Goal: Information Seeking & Learning: Find specific fact

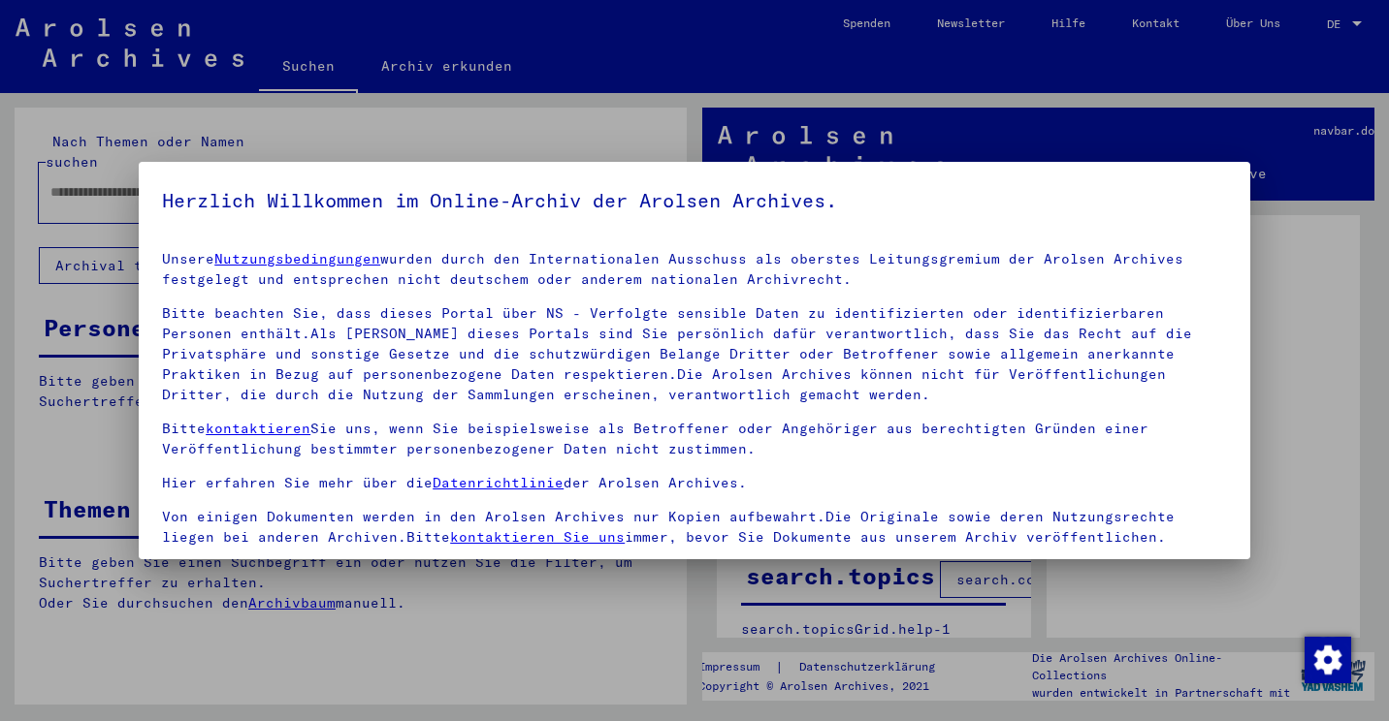
scroll to position [166, 0]
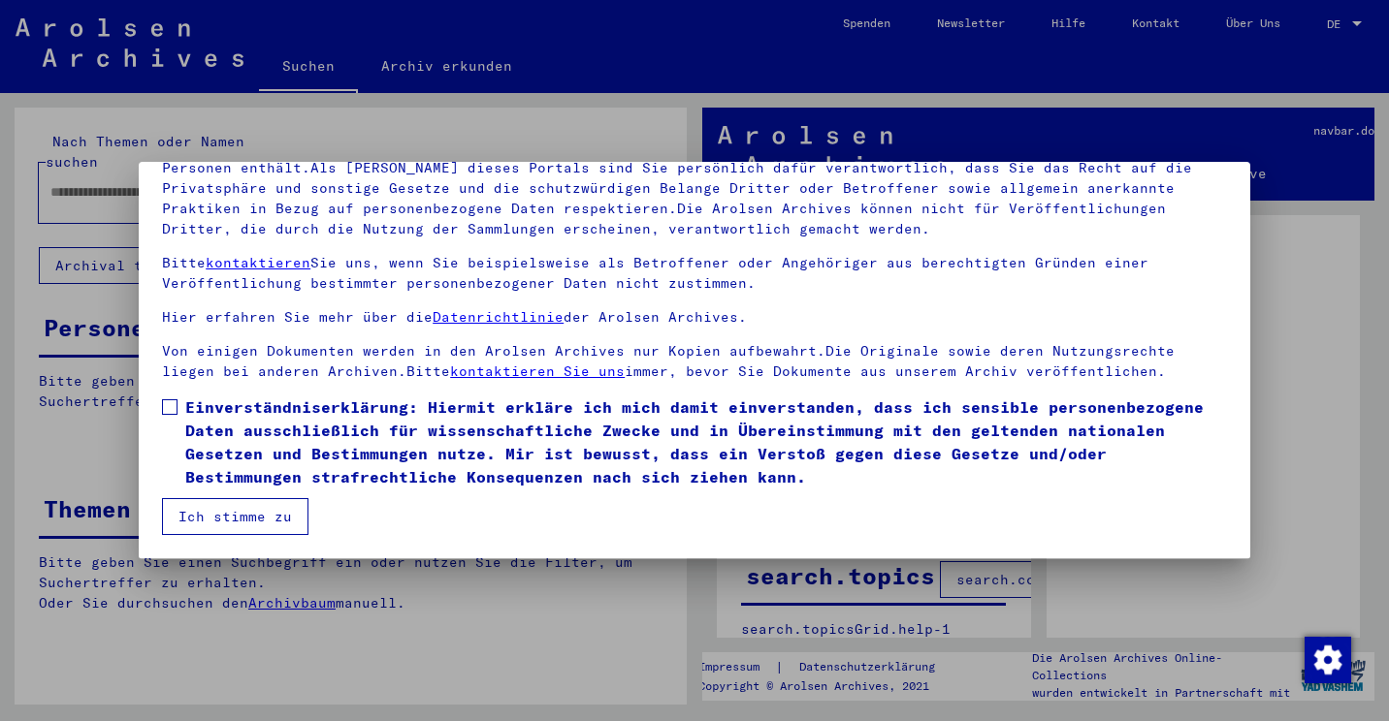
click at [176, 408] on span at bounding box center [170, 408] width 16 height 16
click at [238, 530] on button "Ich stimme zu" at bounding box center [235, 516] width 146 height 37
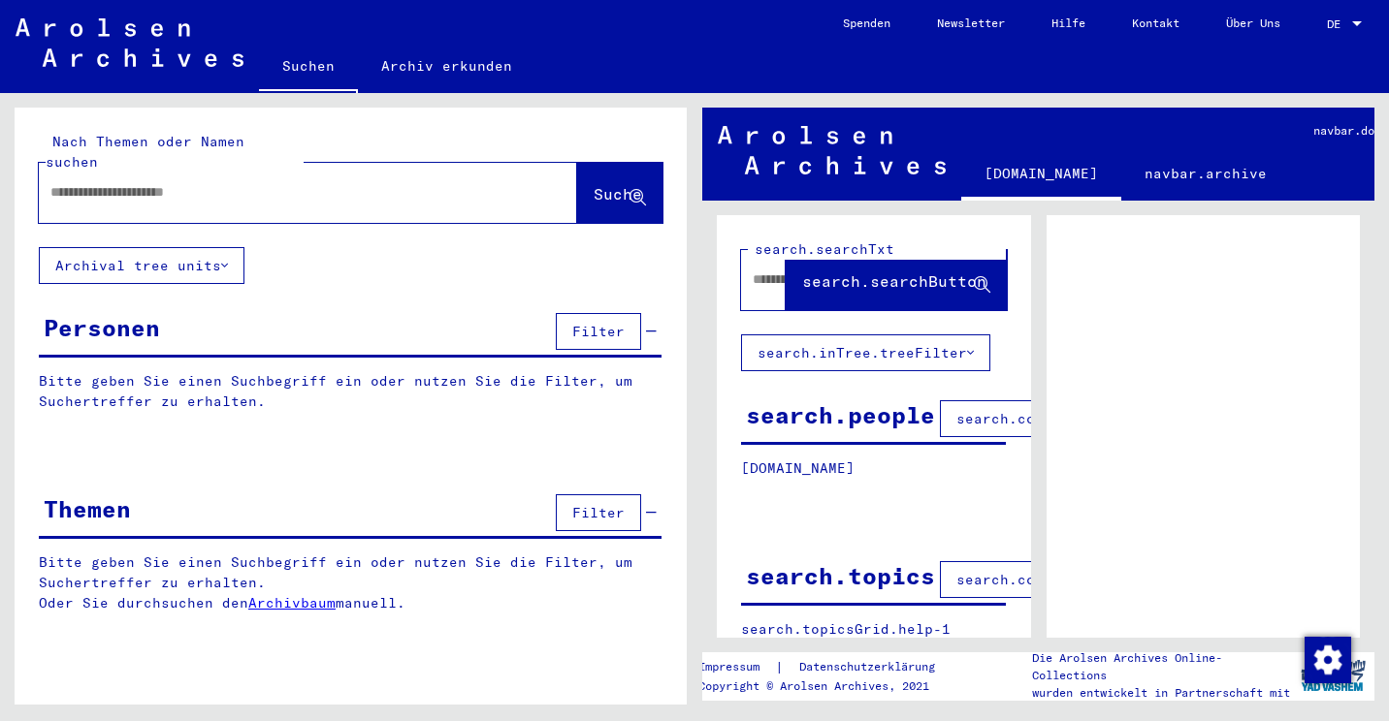
click at [100, 182] on input "text" at bounding box center [290, 192] width 480 height 20
type input "******"
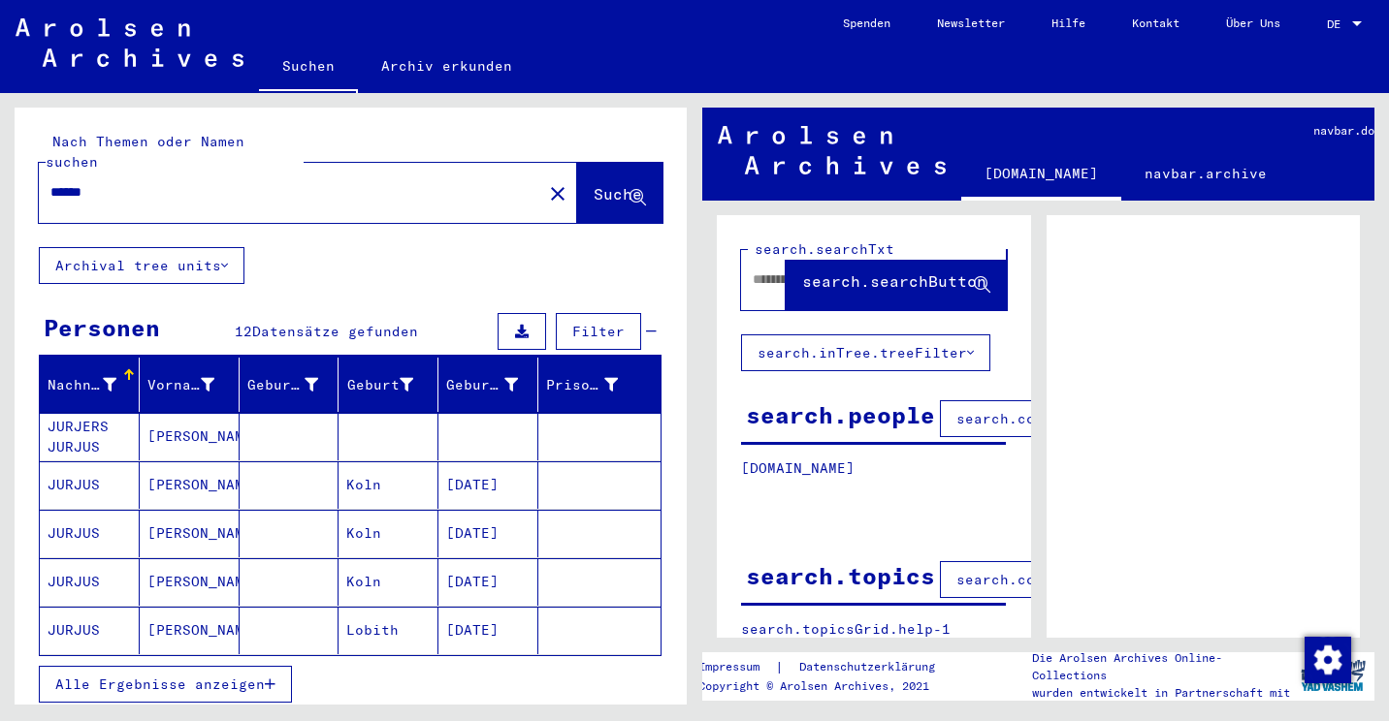
click at [197, 247] on button "Archival tree units" at bounding box center [142, 265] width 206 height 37
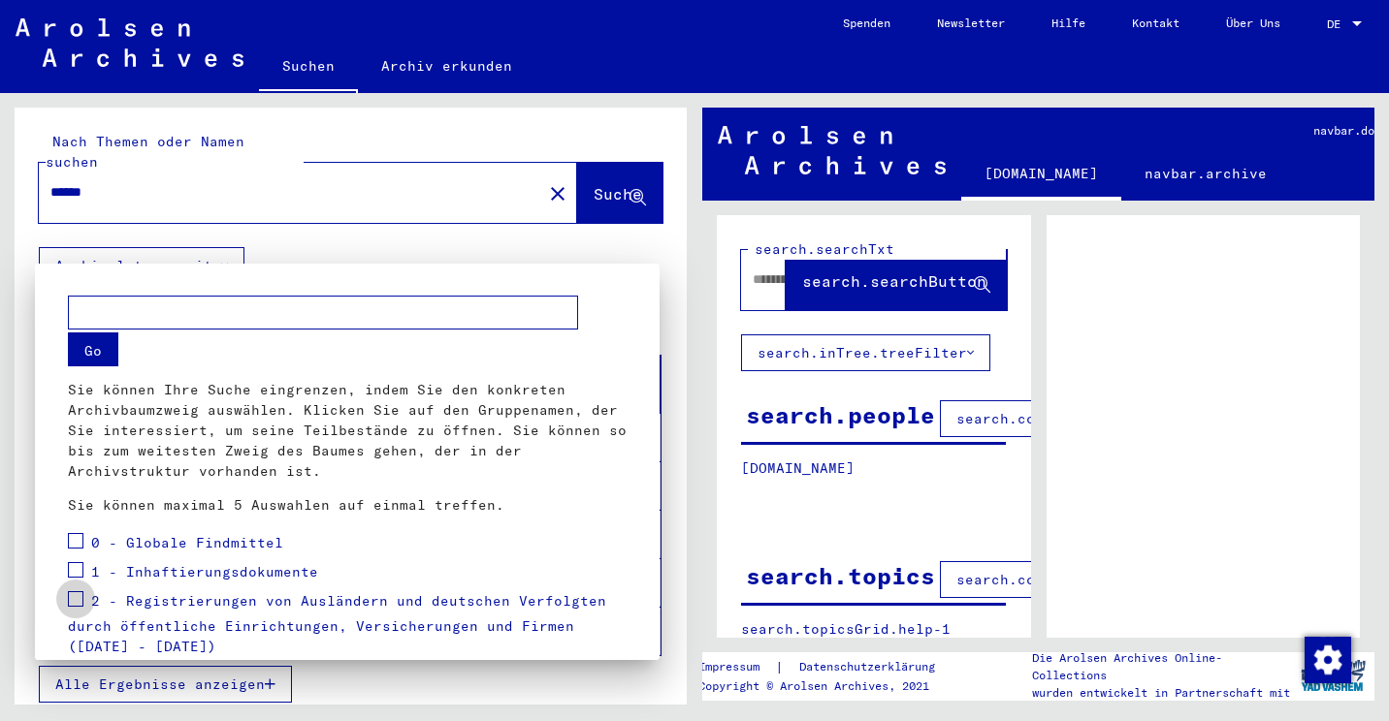
click at [74, 604] on span at bounding box center [76, 599] width 16 height 16
click at [92, 349] on button "Go" at bounding box center [93, 350] width 50 height 34
click at [68, 333] on button "Go" at bounding box center [93, 350] width 50 height 34
click at [70, 598] on span at bounding box center [76, 599] width 16 height 16
click at [217, 329] on input "text" at bounding box center [323, 313] width 510 height 34
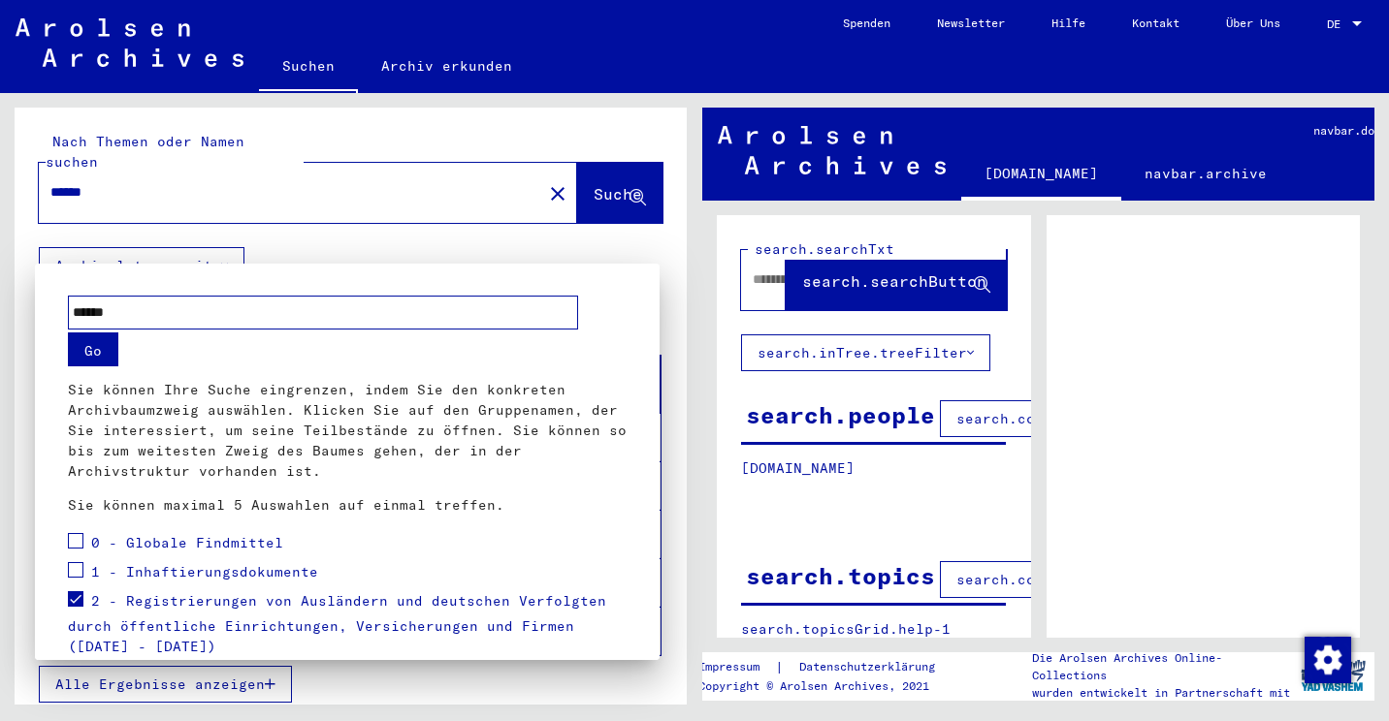
type input "******"
click at [97, 341] on button "Go" at bounding box center [93, 350] width 50 height 34
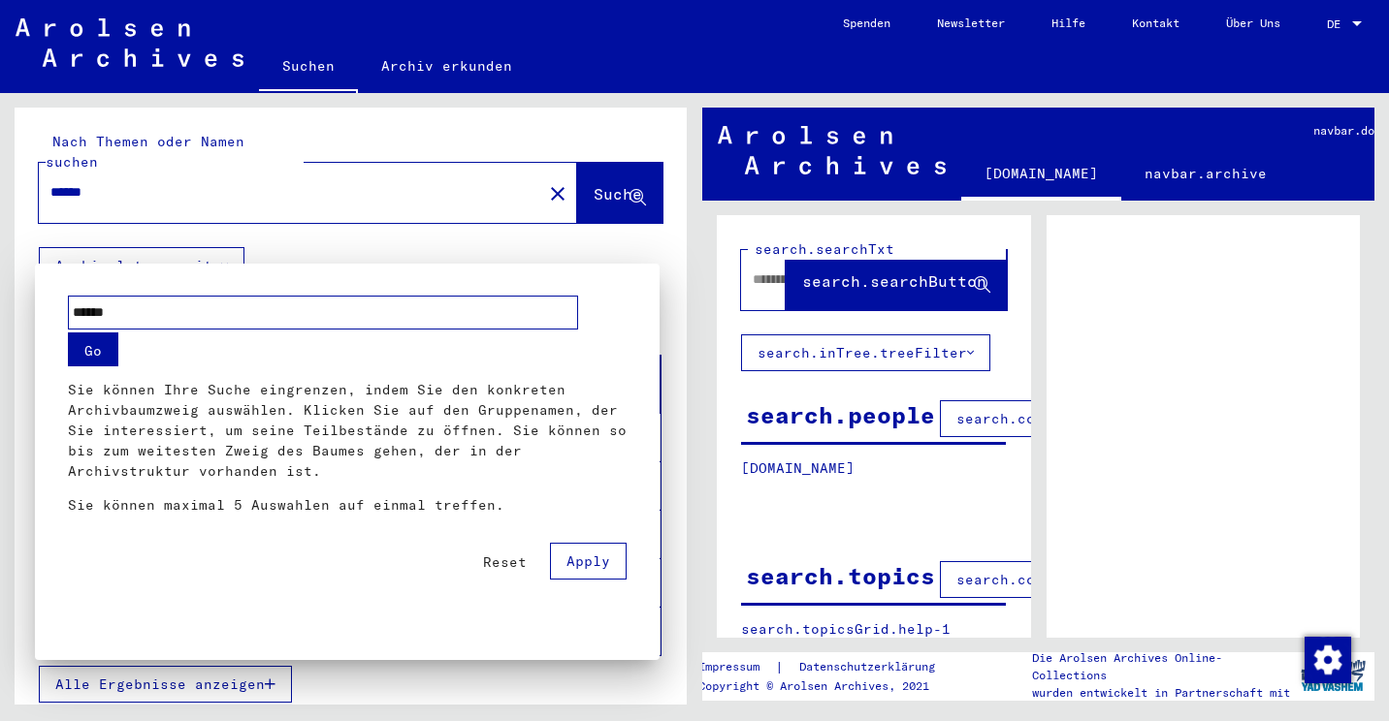
click at [623, 569] on button "Apply" at bounding box center [588, 561] width 77 height 37
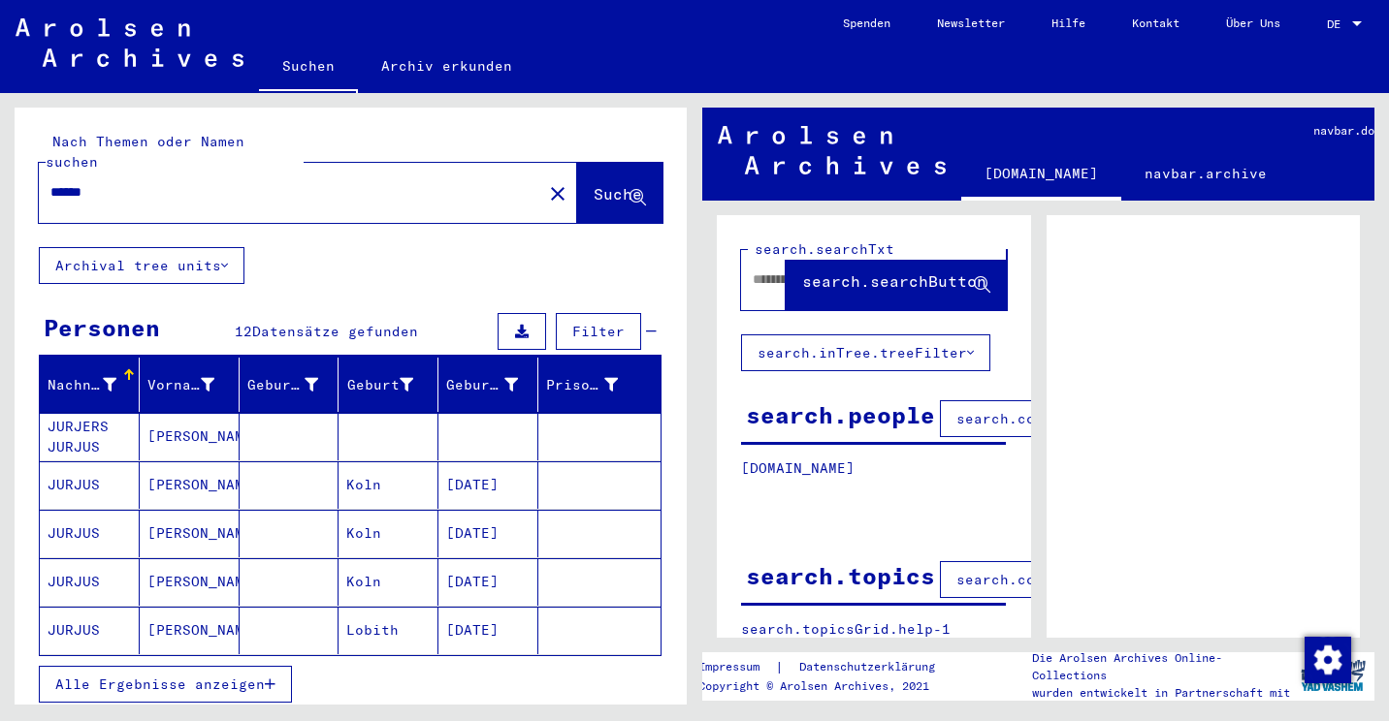
click at [54, 419] on mat-cell "JURJERS JURJUS" at bounding box center [90, 437] width 100 height 48
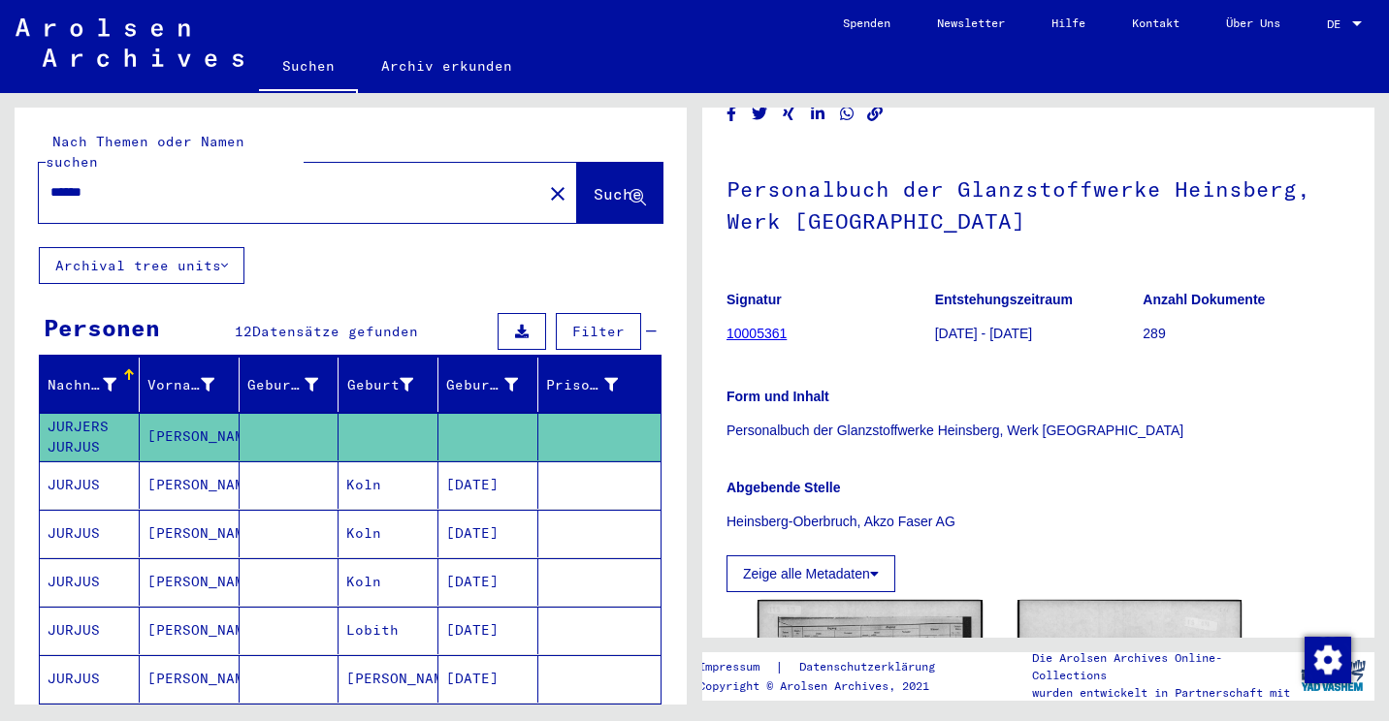
click at [140, 252] on button "Archival tree units" at bounding box center [142, 265] width 206 height 37
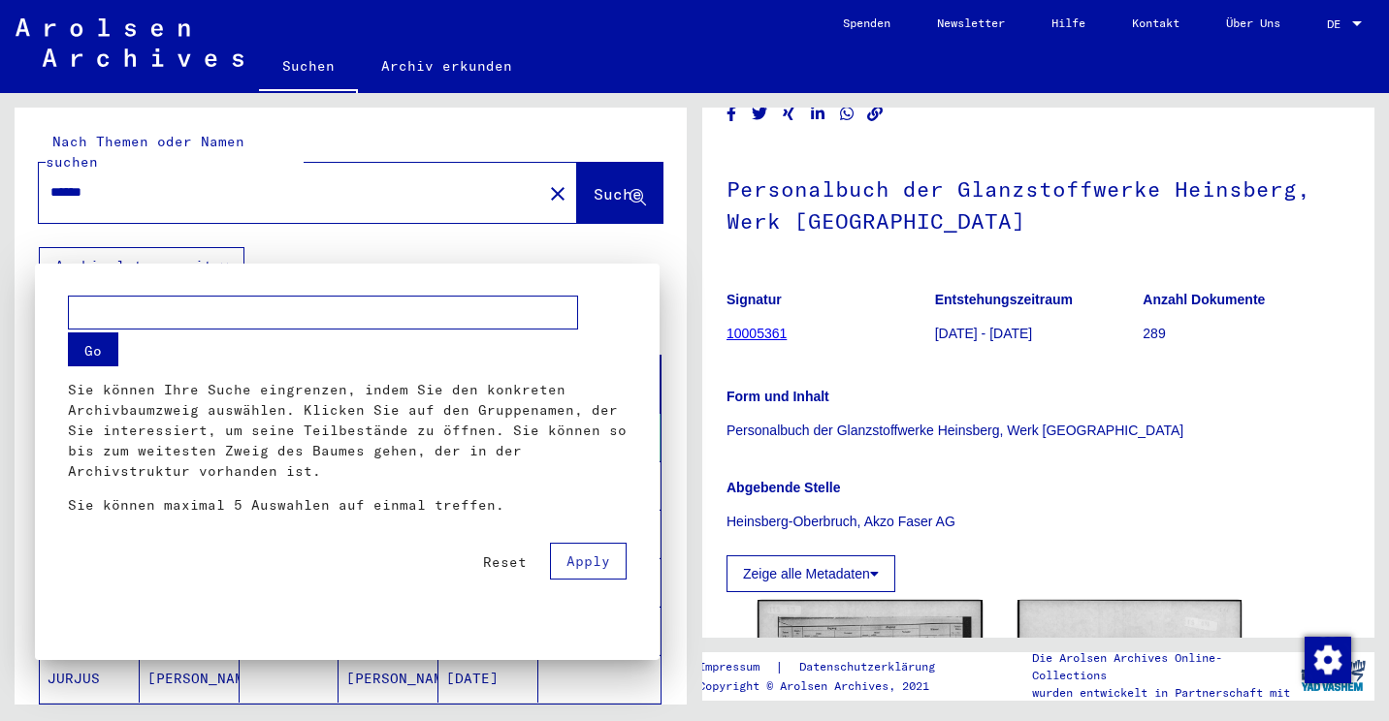
click at [500, 560] on span "Reset" at bounding box center [505, 562] width 44 height 17
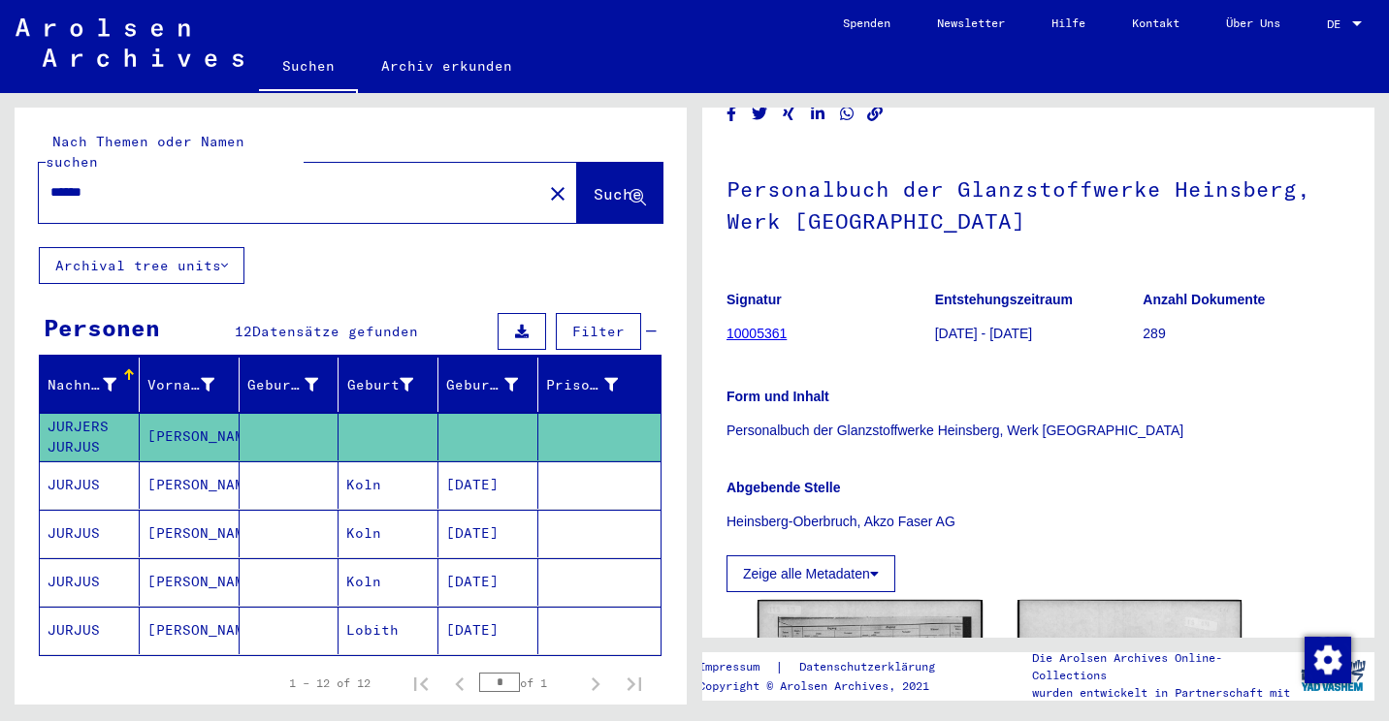
click at [107, 247] on button "Archival tree units" at bounding box center [142, 265] width 206 height 37
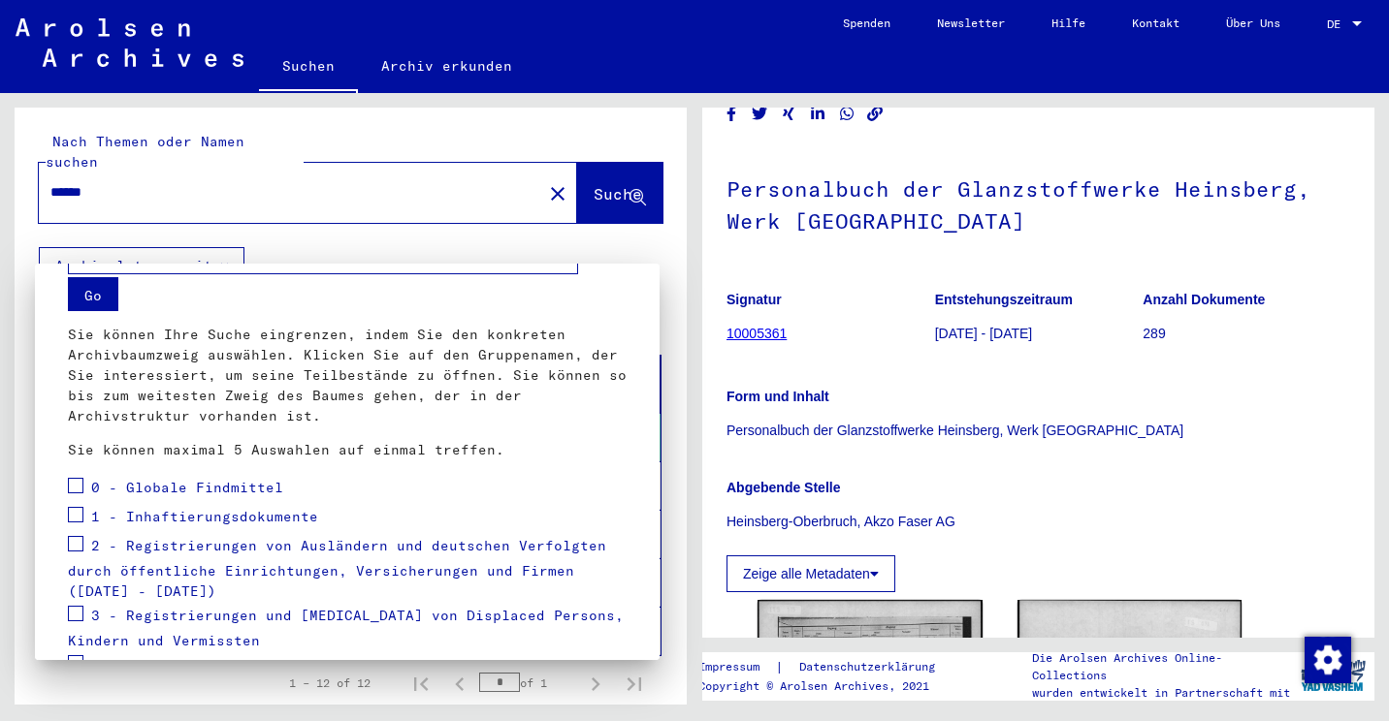
scroll to position [111, 0]
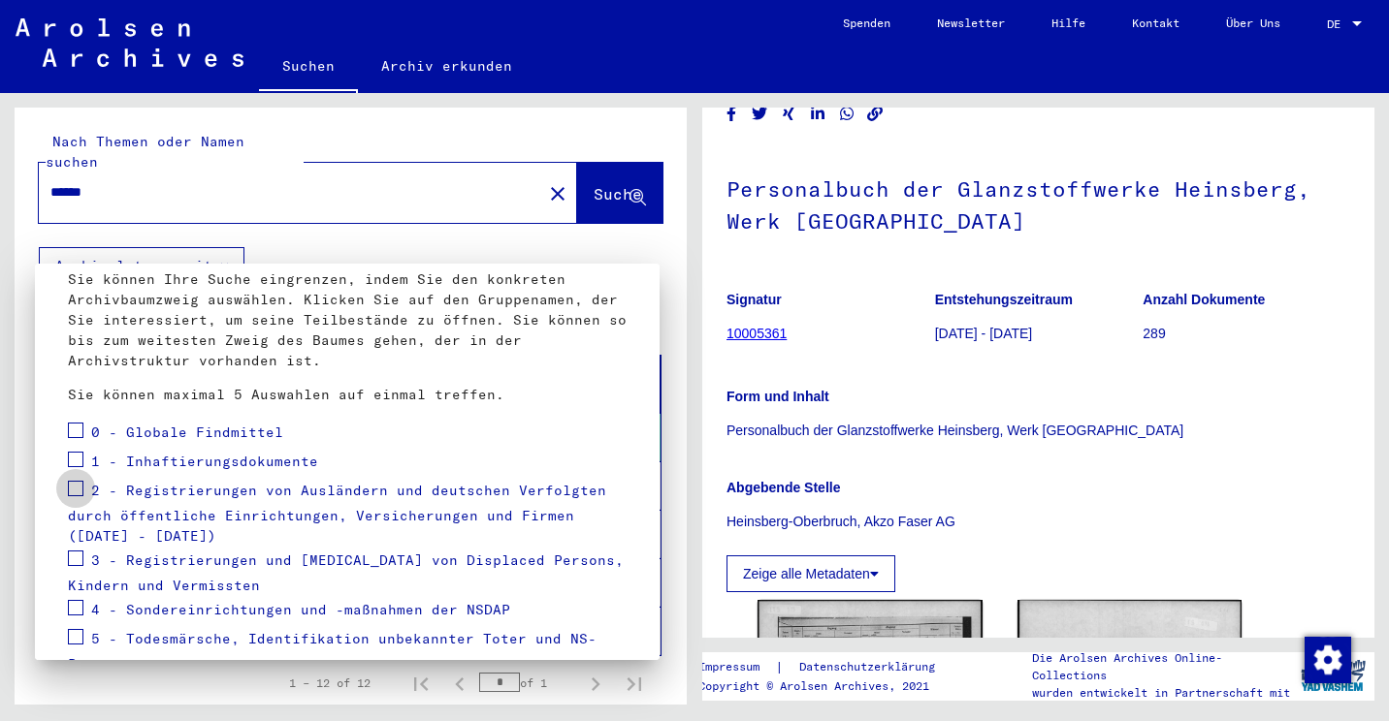
click at [75, 487] on span at bounding box center [76, 489] width 16 height 16
click at [572, 178] on div at bounding box center [694, 360] width 1389 height 721
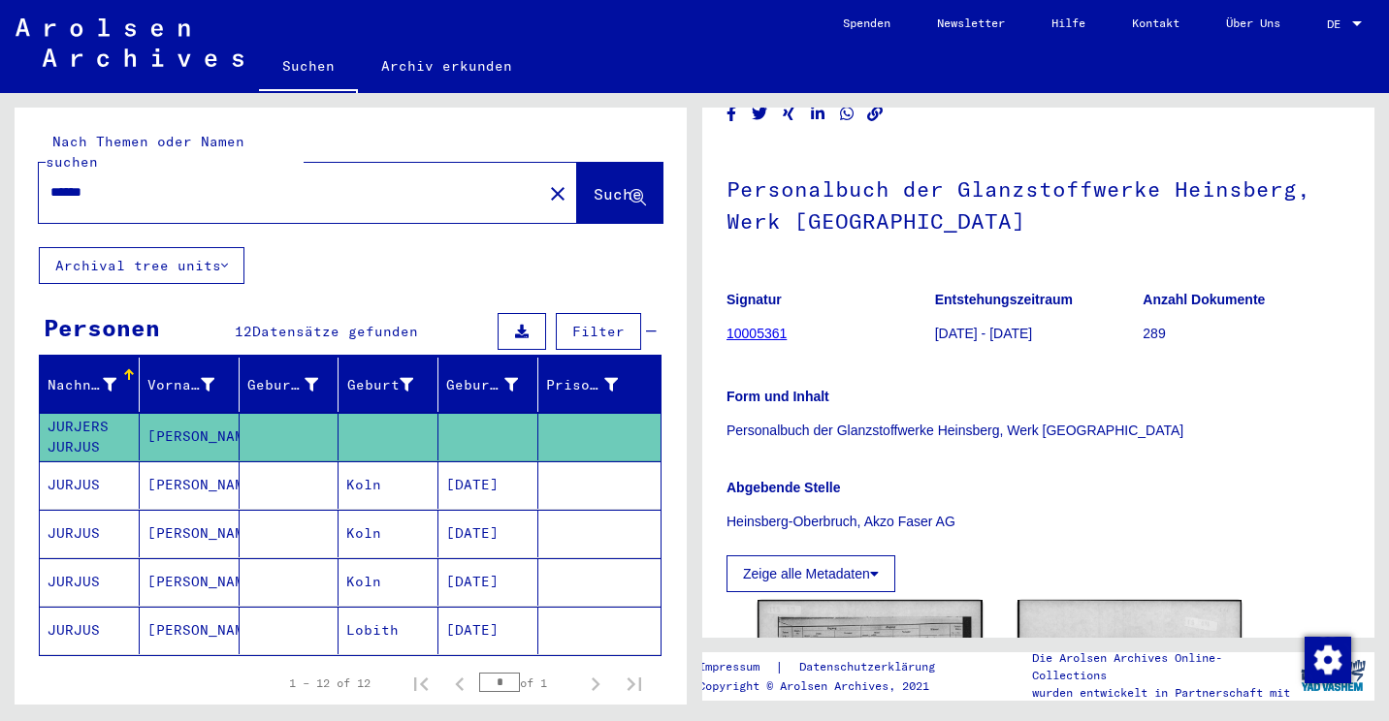
click at [155, 247] on button "Archival tree units" at bounding box center [142, 265] width 206 height 37
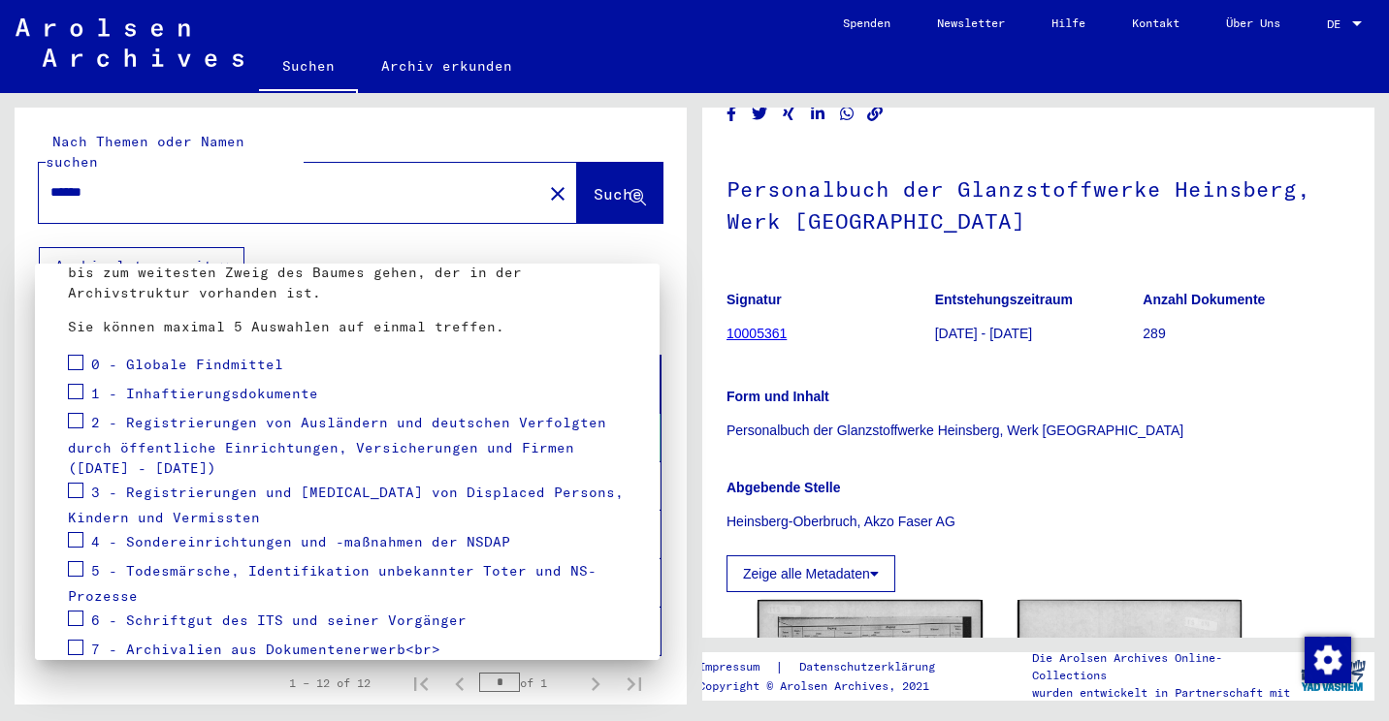
scroll to position [179, 0]
click at [73, 412] on span at bounding box center [76, 420] width 16 height 16
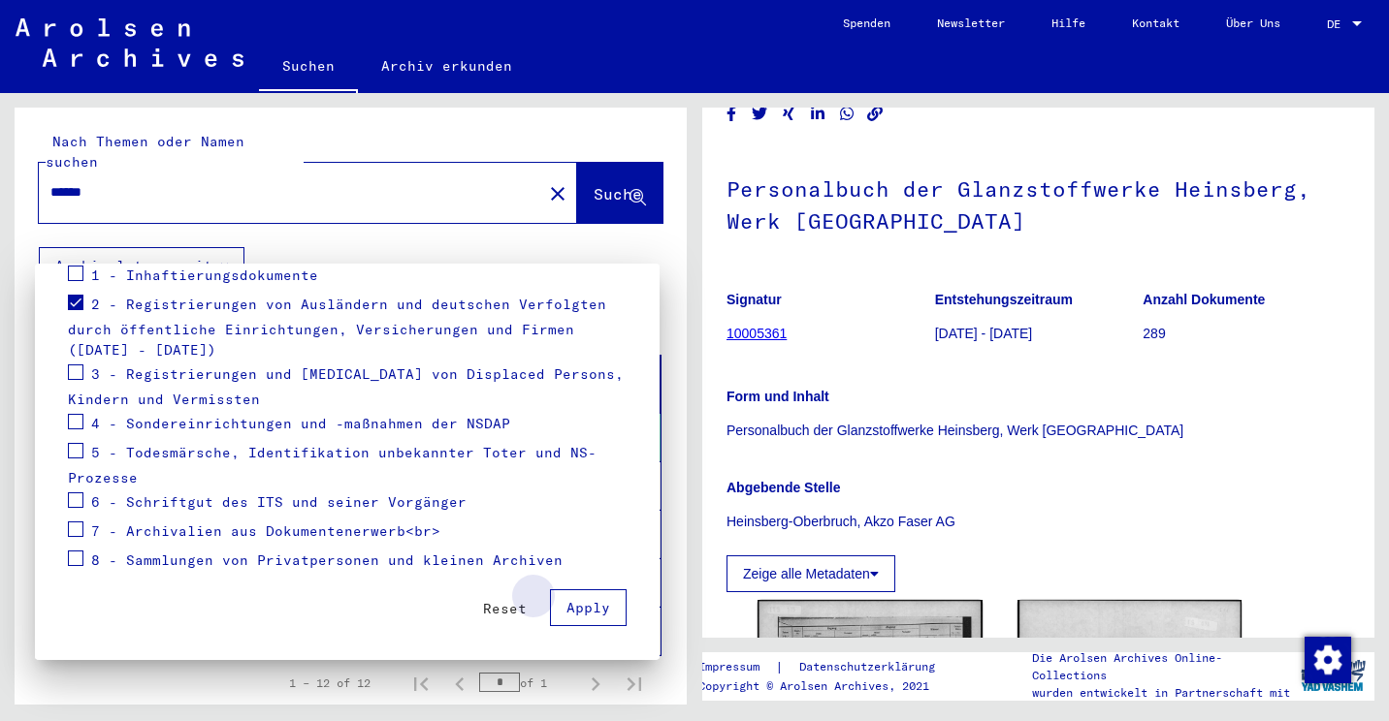
click at [578, 605] on span "Apply" at bounding box center [588, 607] width 44 height 17
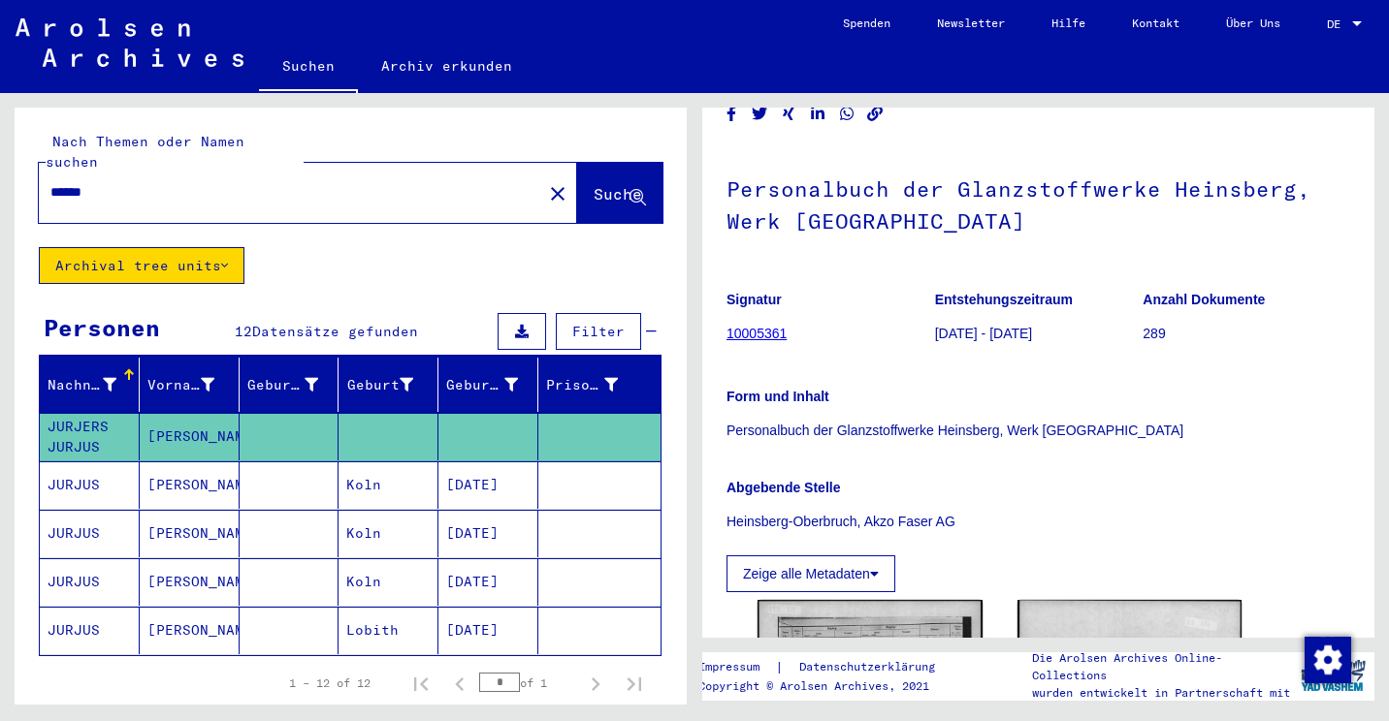
scroll to position [9, 0]
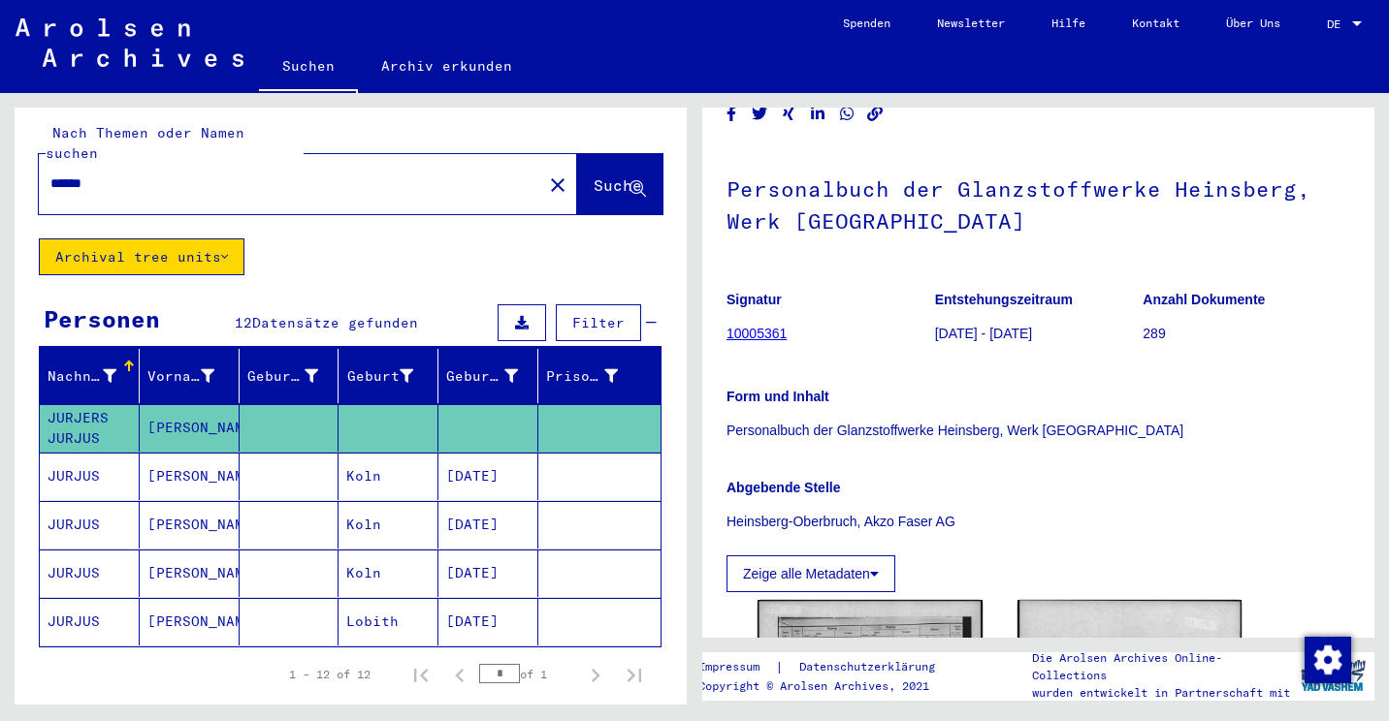
click at [229, 598] on mat-cell "[PERSON_NAME]" at bounding box center [190, 622] width 100 height 48
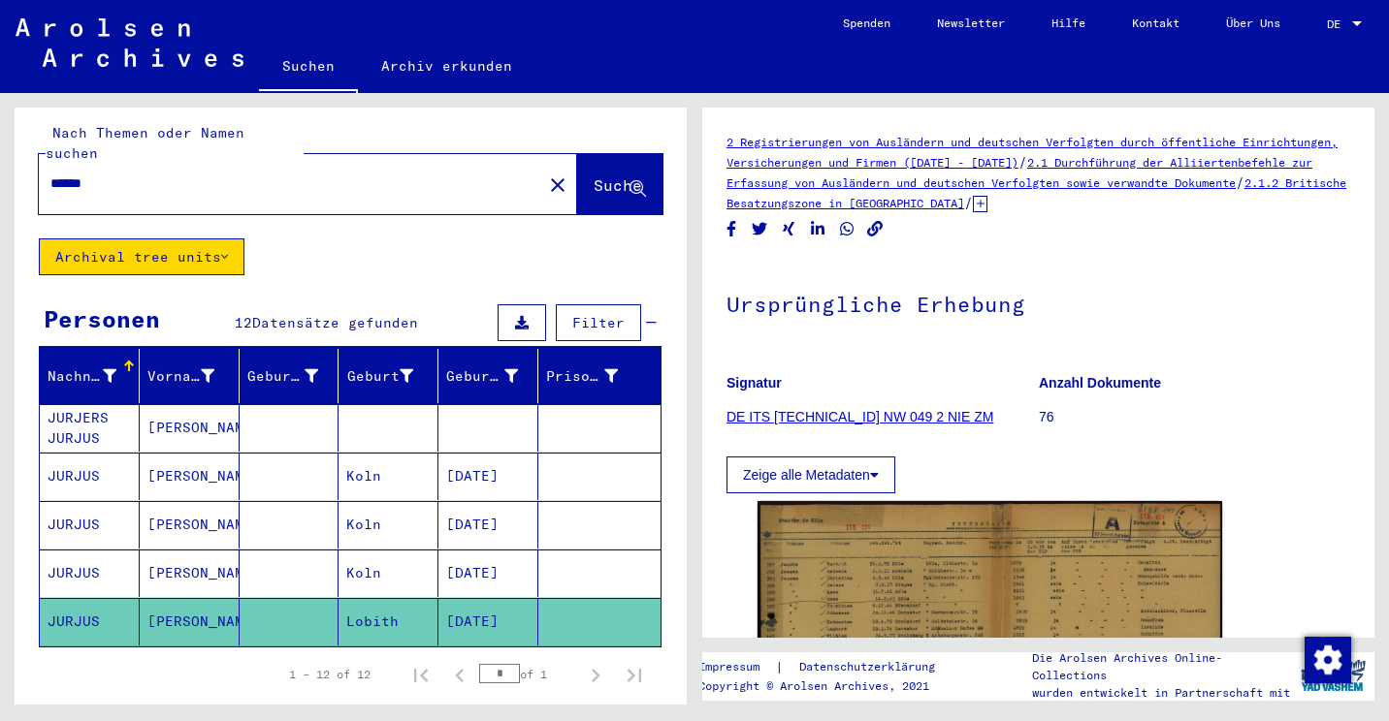
drag, startPoint x: 715, startPoint y: 137, endPoint x: 1236, endPoint y: 213, distance: 527.3
click at [1236, 213] on yv-its-full-details "2 Registrierungen von Ausländern und deutschen Verfolgten durch öffentliche Ein…" at bounding box center [1038, 538] width 672 height 813
copy div "2 Registrierungen von Ausländern und deutschen Verfolgten durch öffentliche Ein…"
click at [251, 557] on mat-cell at bounding box center [290, 574] width 100 height 48
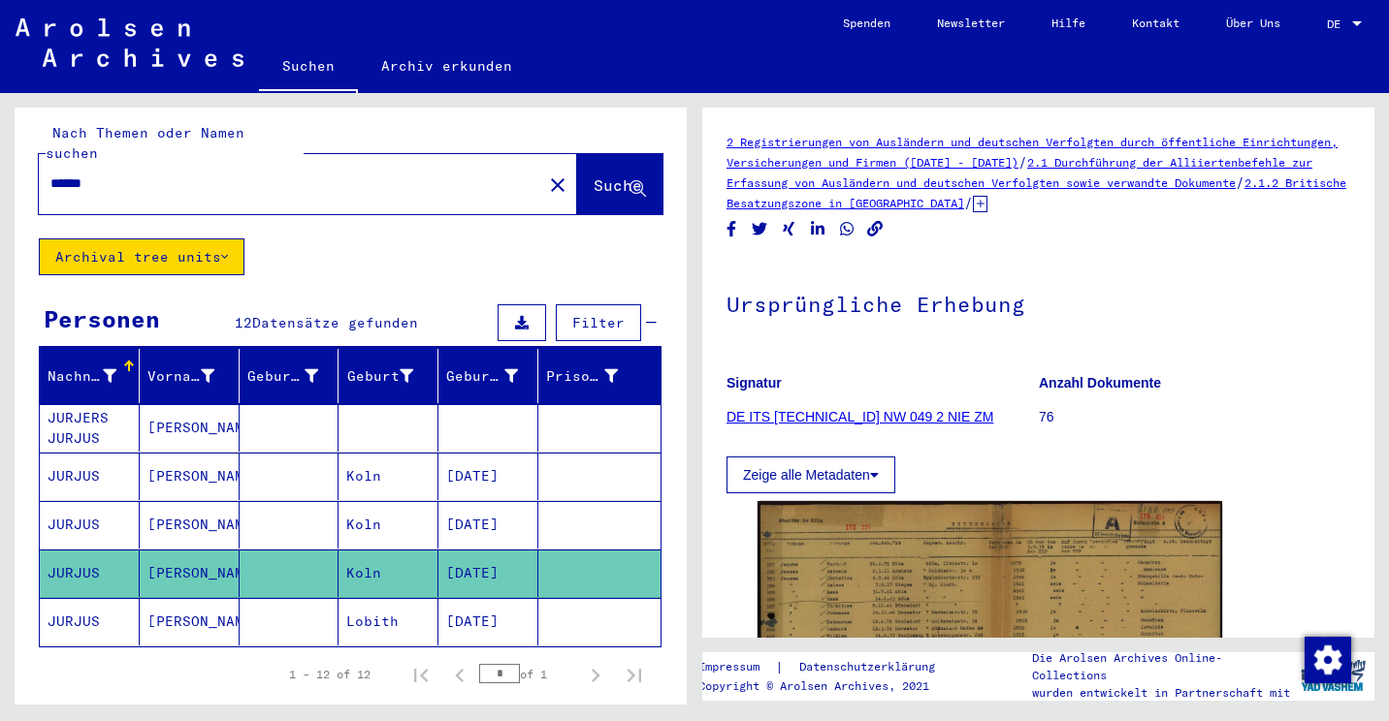
click at [259, 516] on mat-cell at bounding box center [290, 525] width 100 height 48
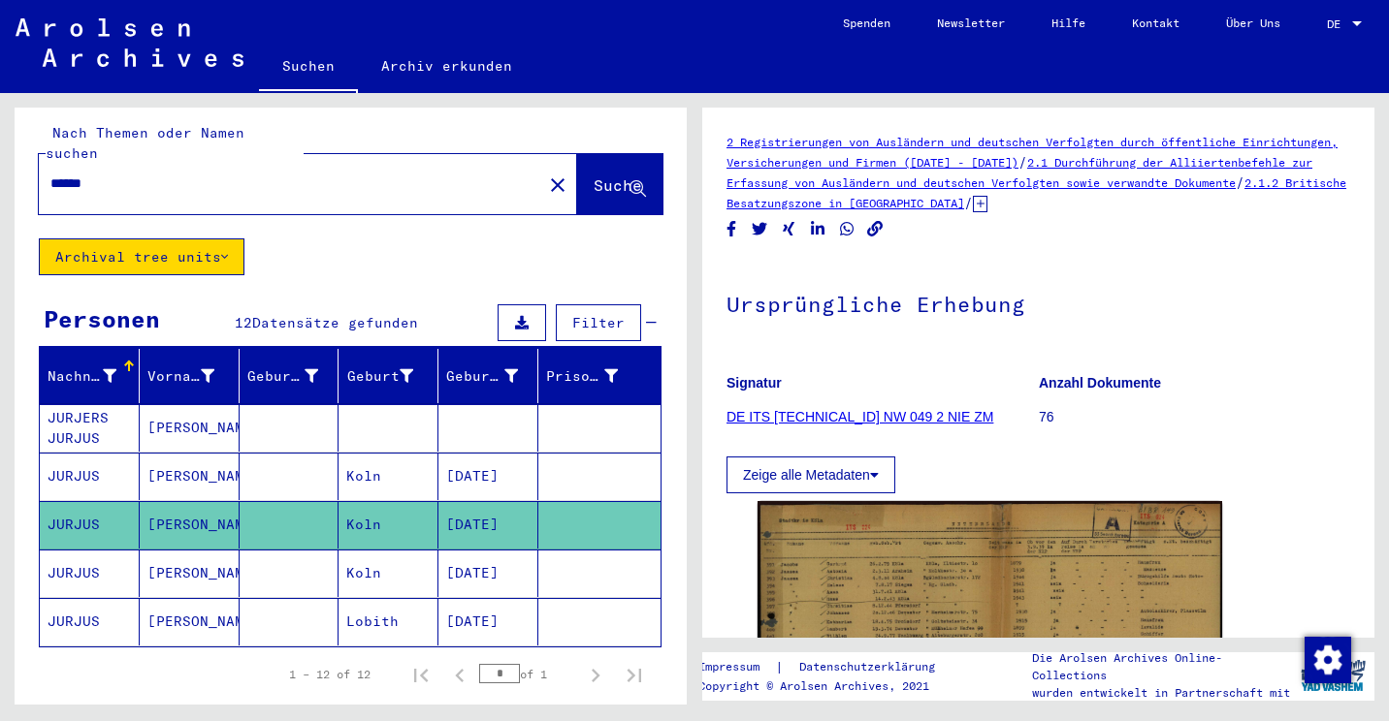
click at [338, 453] on mat-cell "Koln" at bounding box center [388, 477] width 100 height 48
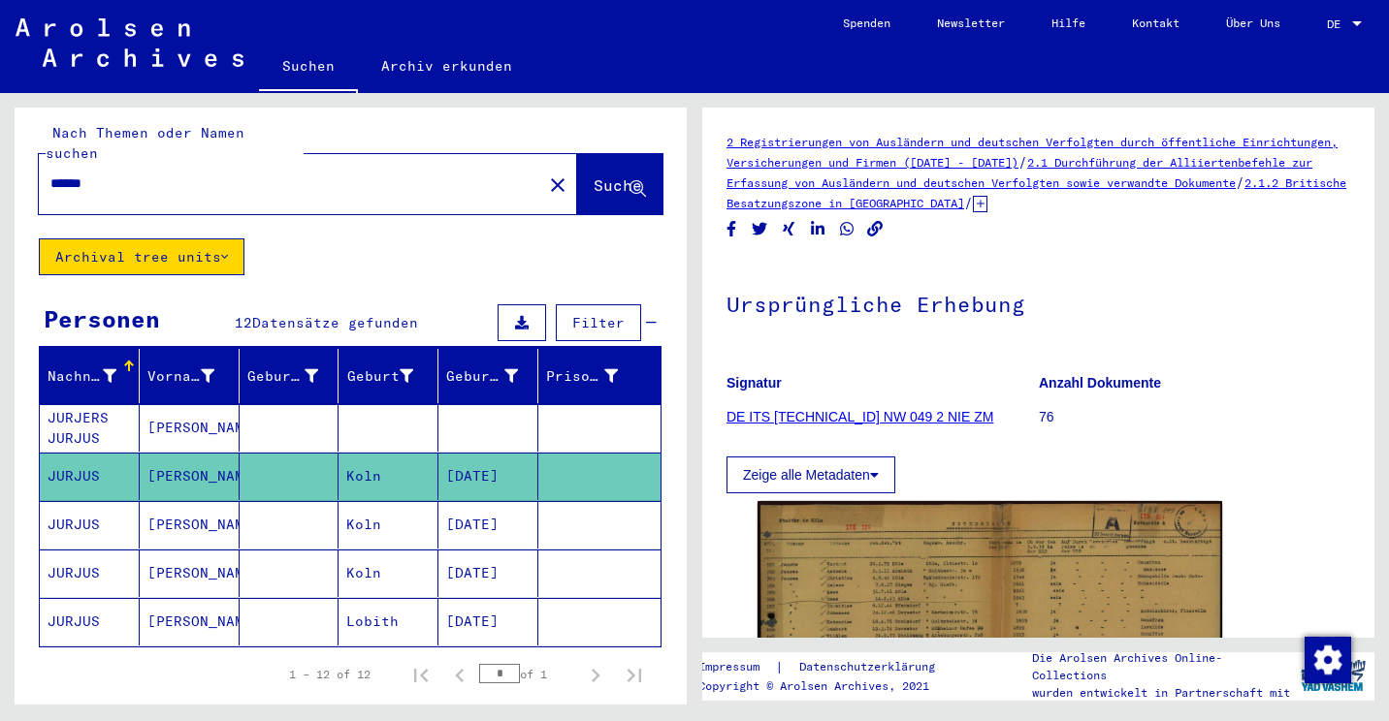
click at [293, 404] on mat-cell at bounding box center [290, 428] width 100 height 48
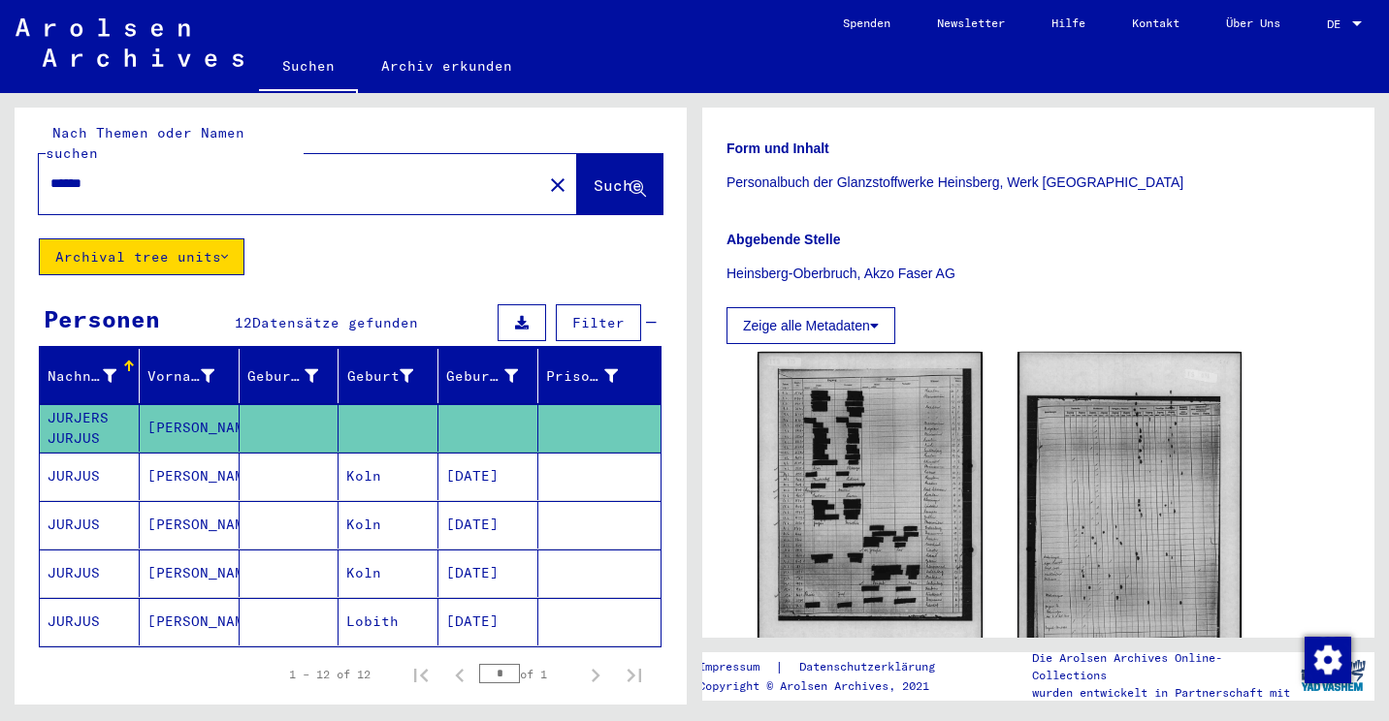
scroll to position [363, 0]
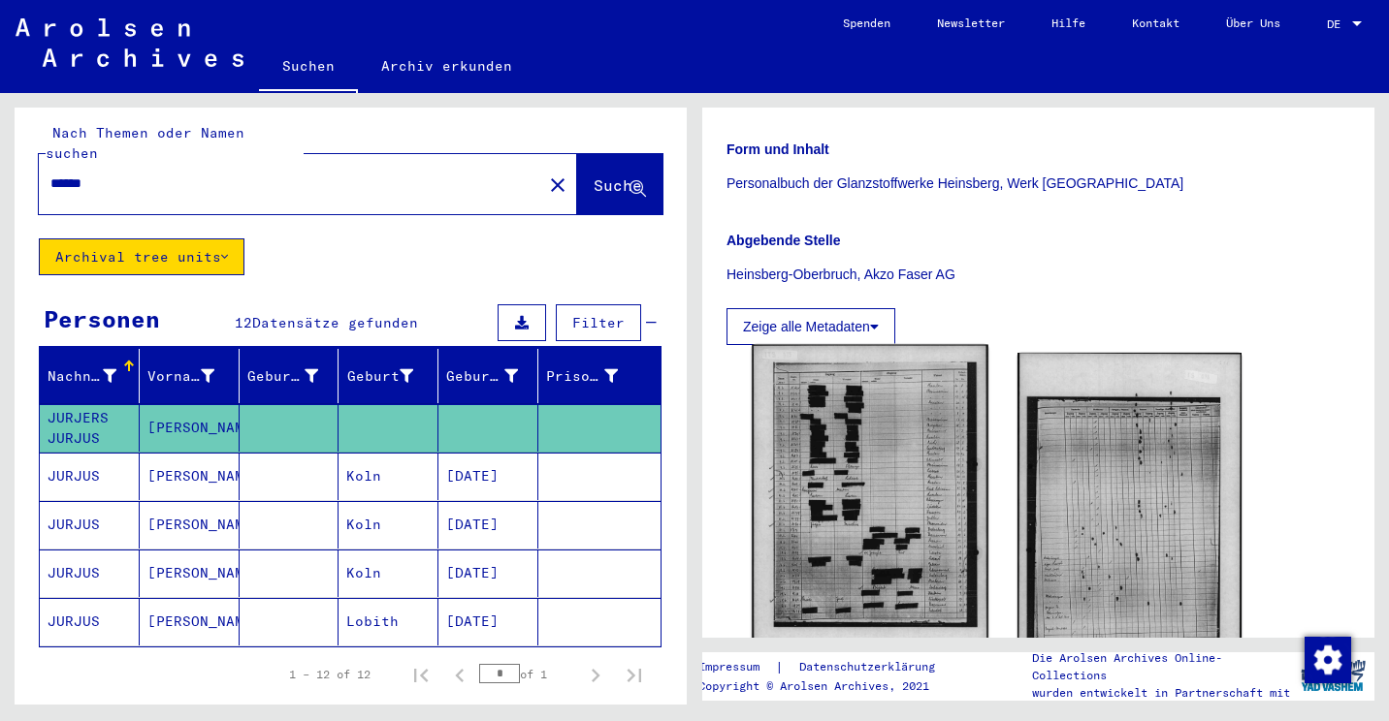
click at [865, 489] on img at bounding box center [869, 511] width 236 height 332
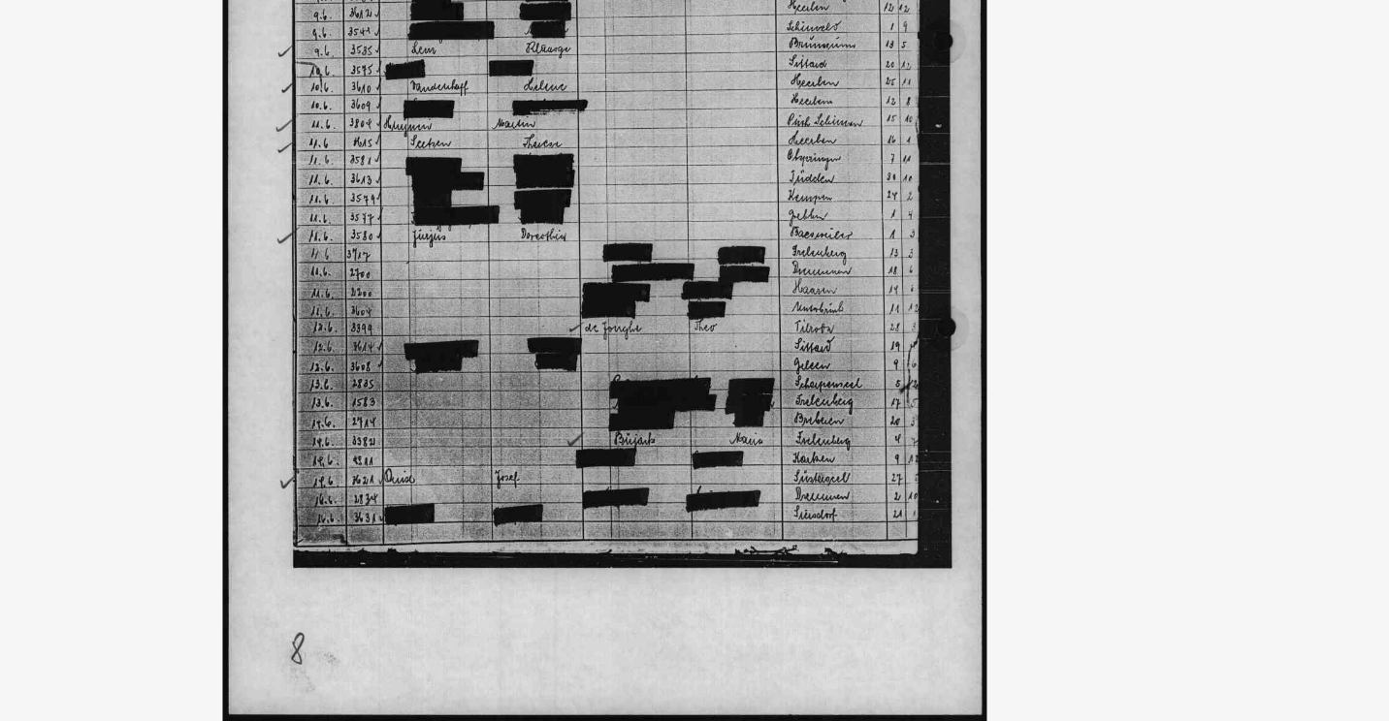
drag, startPoint x: 801, startPoint y: 369, endPoint x: 801, endPoint y: 415, distance: 45.6
click at [801, 415] on img at bounding box center [694, 311] width 979 height 527
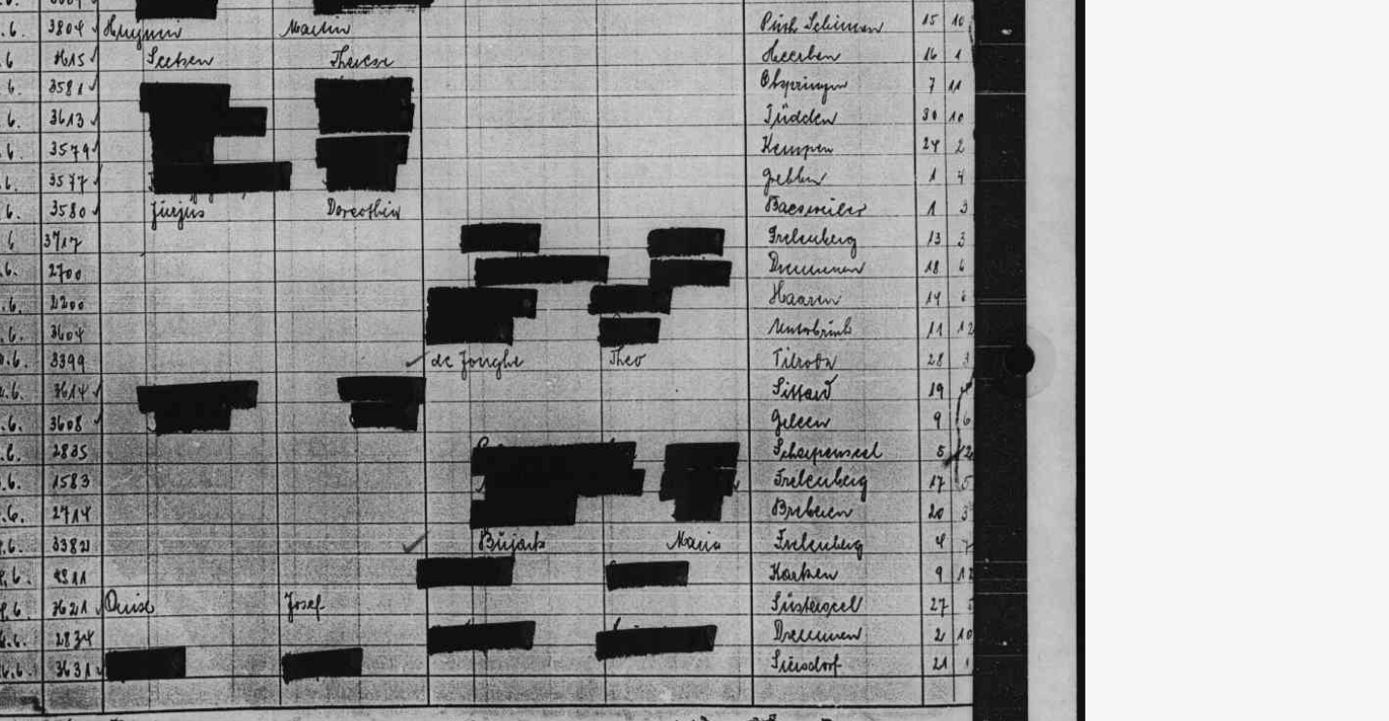
drag, startPoint x: 811, startPoint y: 327, endPoint x: 820, endPoint y: 396, distance: 69.5
click at [820, 396] on img at bounding box center [694, 311] width 979 height 527
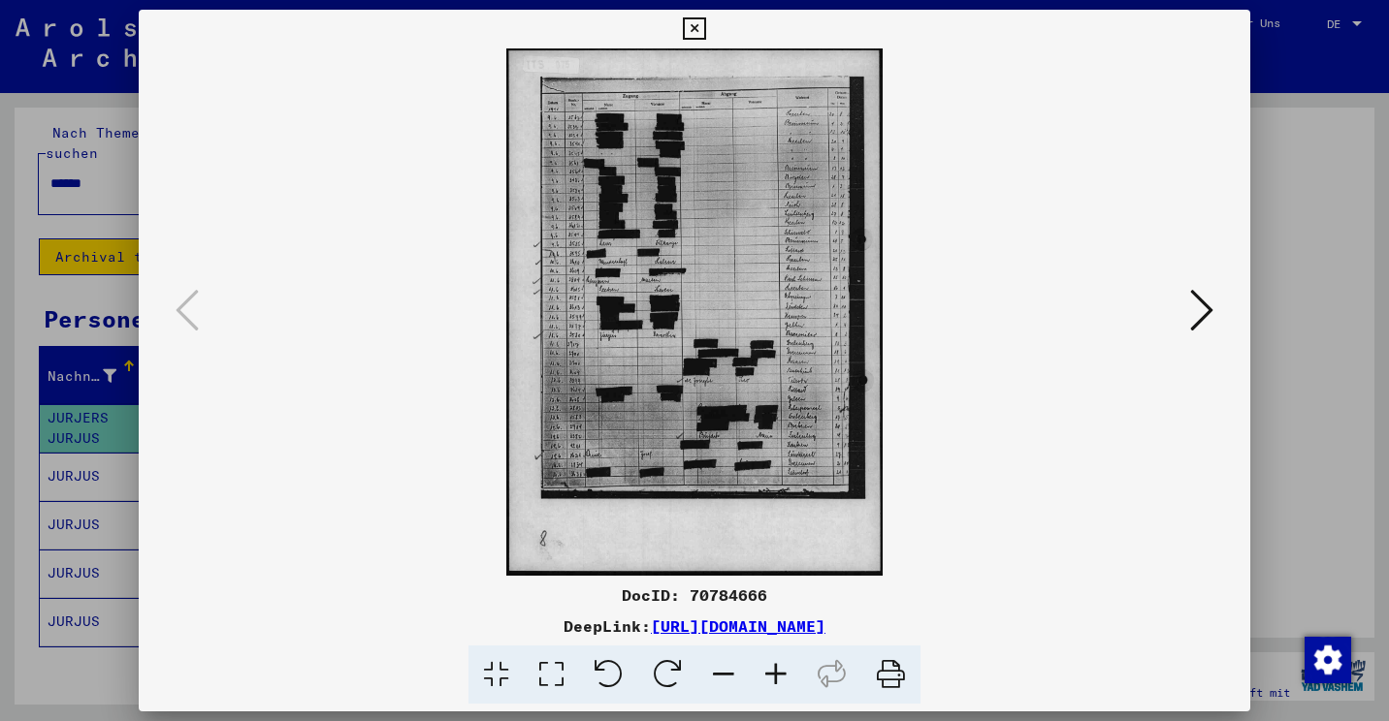
click at [685, 30] on icon at bounding box center [694, 28] width 22 height 23
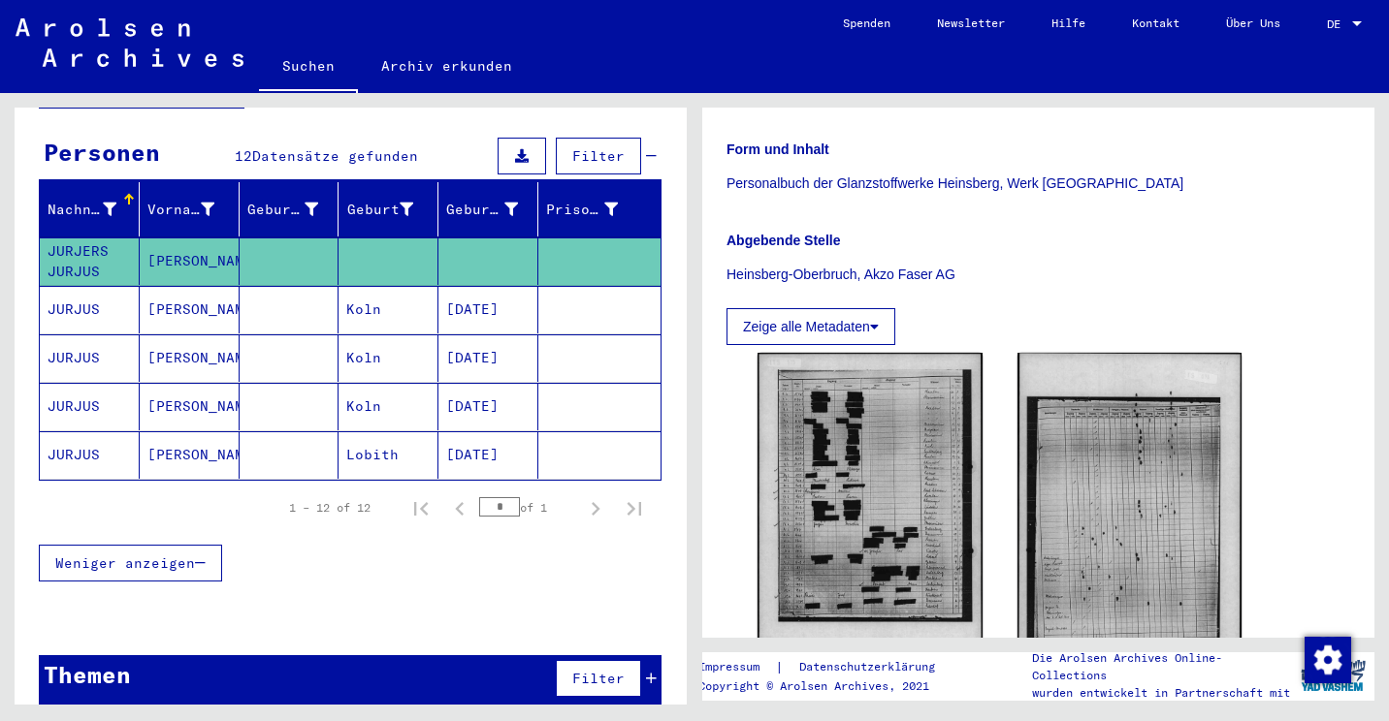
scroll to position [0, 0]
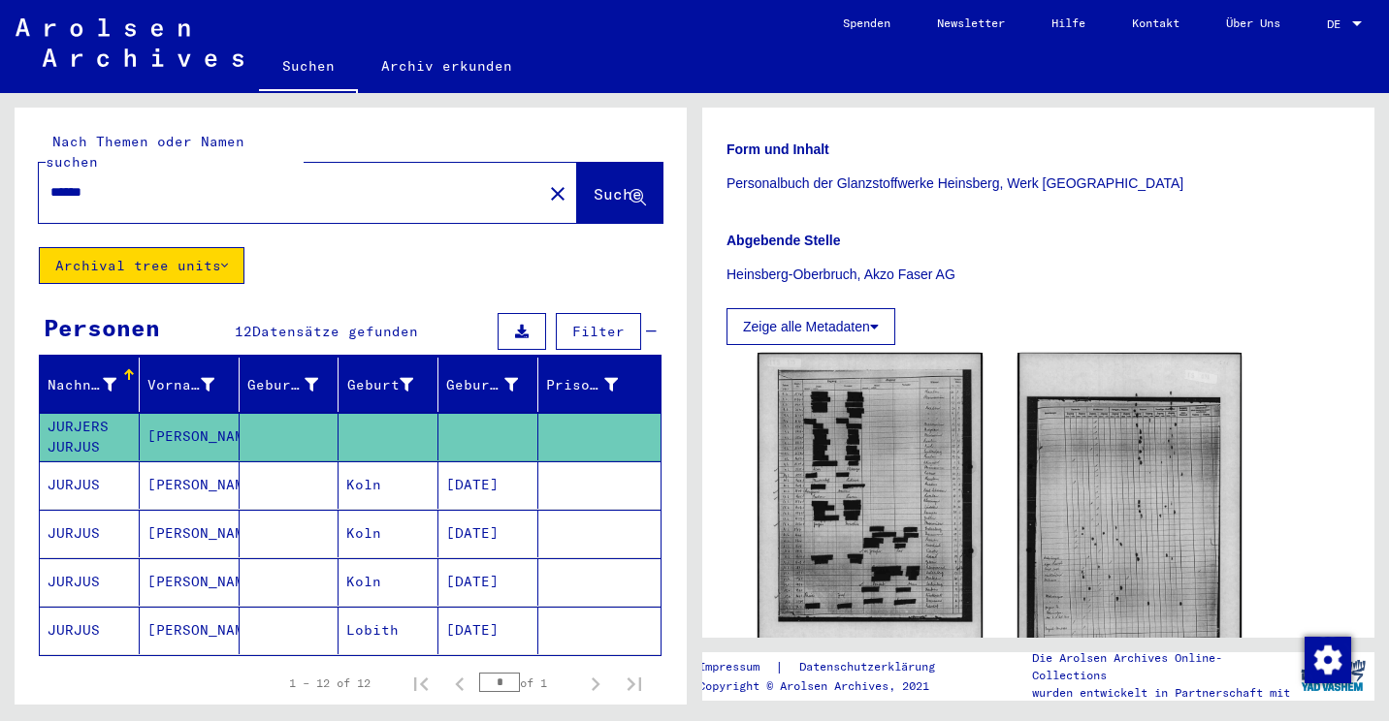
click at [127, 247] on button "Archival tree units" at bounding box center [142, 265] width 206 height 37
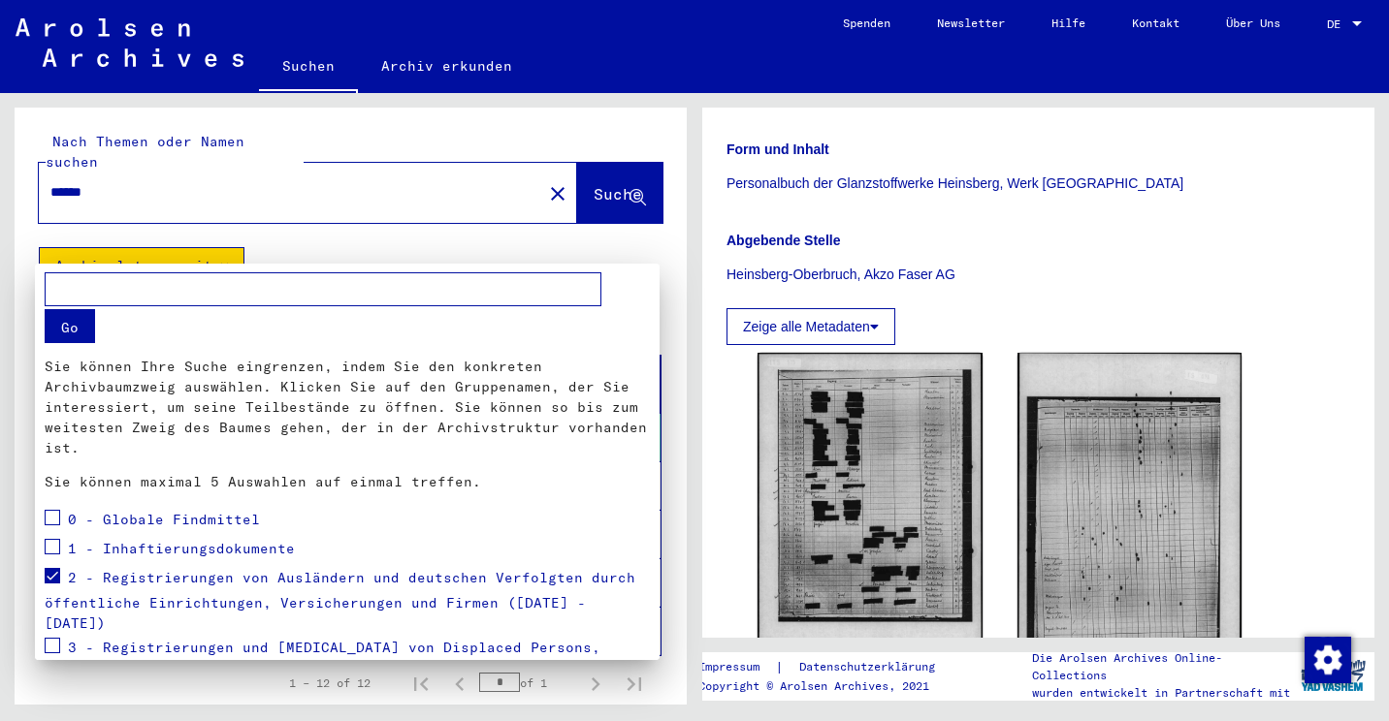
drag, startPoint x: 69, startPoint y: 576, endPoint x: 629, endPoint y: 610, distance: 561.5
click at [629, 610] on div "2 - Registrierungen von Ausländern und deutschen Verfolgten durch öffentliche E…" at bounding box center [347, 599] width 605 height 70
copy span "2 - Registrierungen von Ausländern und deutschen Verfolgten durch öffentliche E…"
